Goal: Task Accomplishment & Management: Complete application form

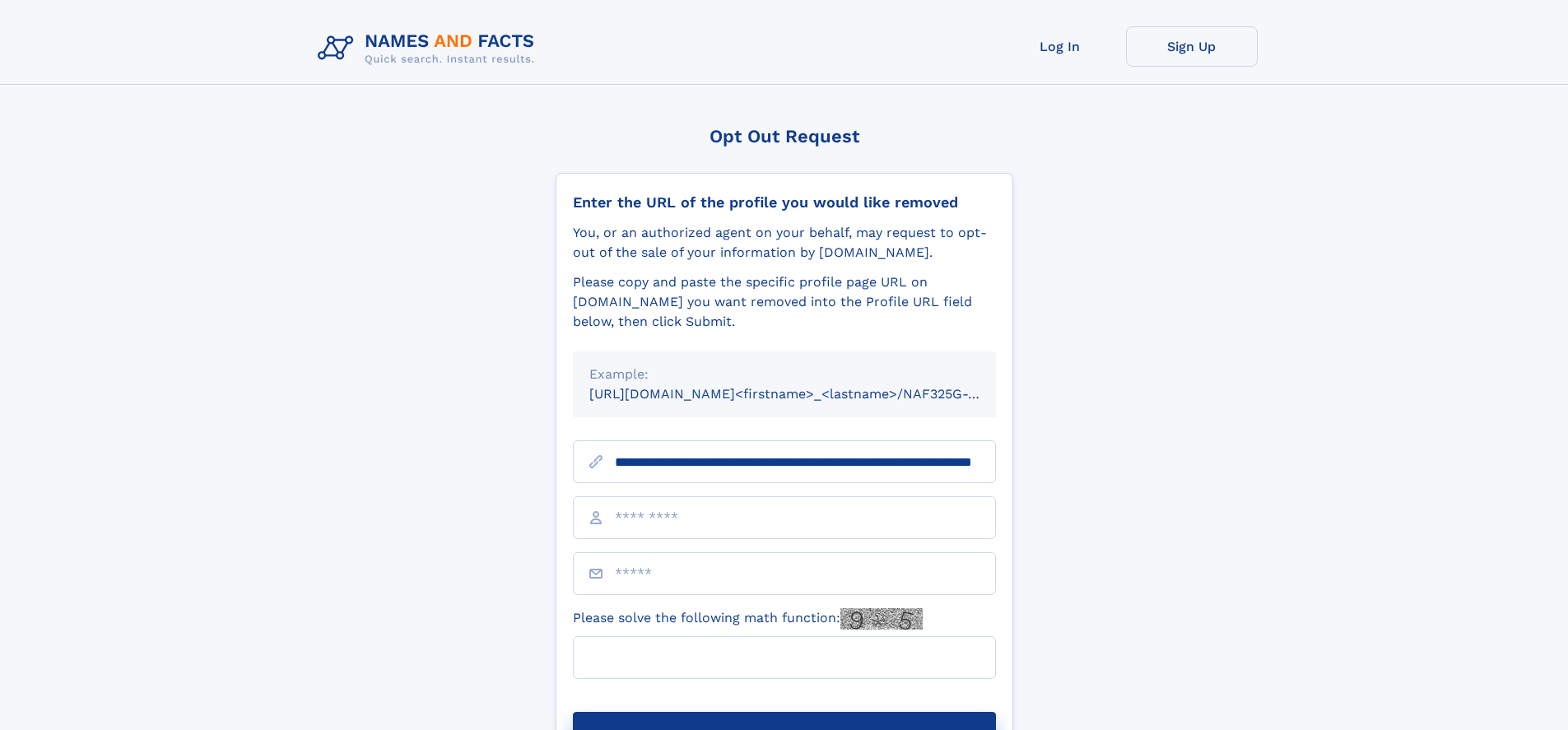
scroll to position [0, 157]
type input "**********"
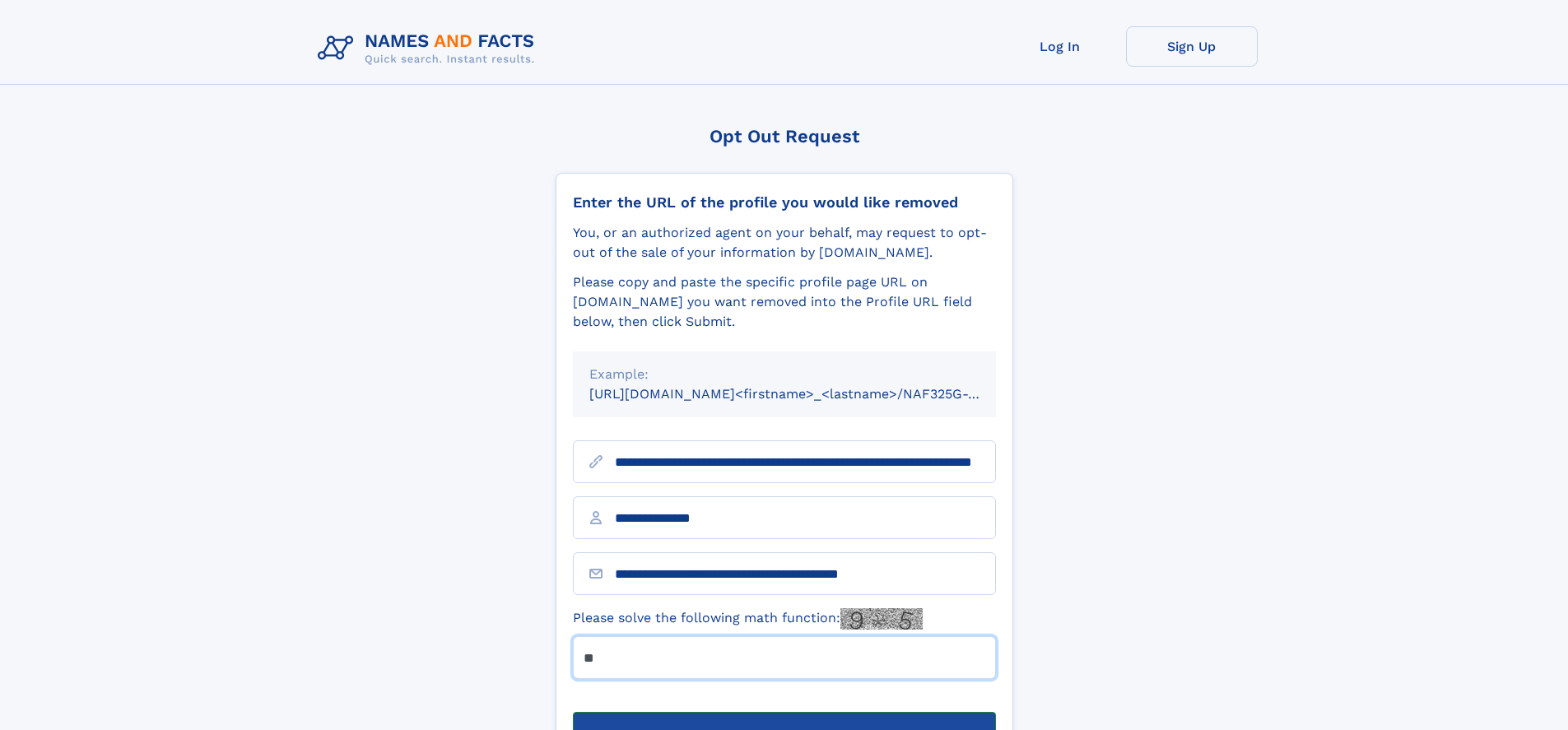
type input "**"
click at [783, 712] on button "Submit Opt Out Request" at bounding box center [784, 738] width 423 height 52
